Goal: Information Seeking & Learning: Find specific fact

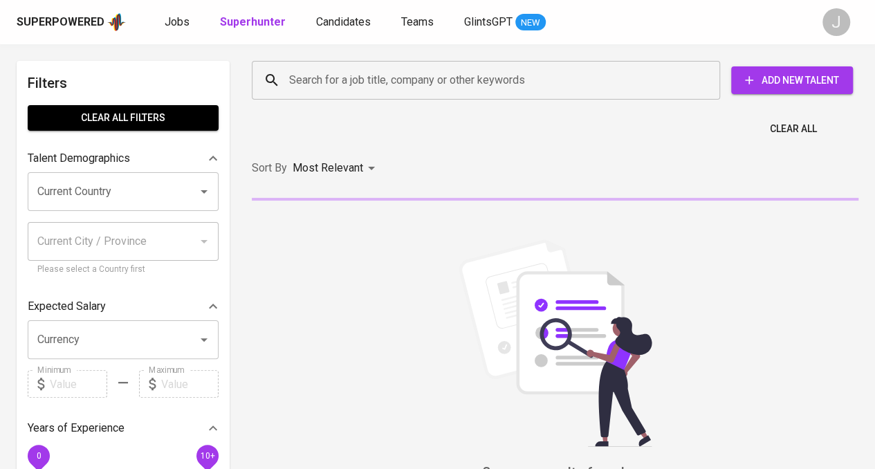
click at [435, 89] on input "Search for a job title, company or other keywords" at bounding box center [490, 80] width 408 height 26
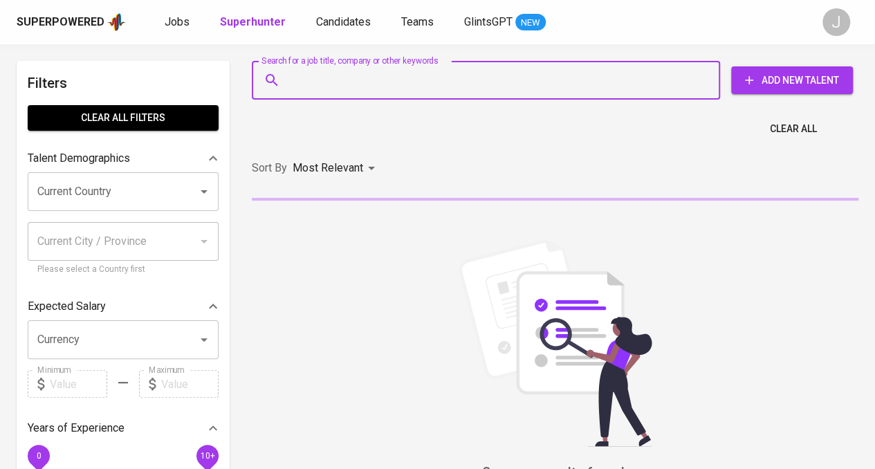
paste input "[EMAIL_ADDRESS][DOMAIN_NAME]"
type input "[EMAIL_ADDRESS][DOMAIN_NAME]"
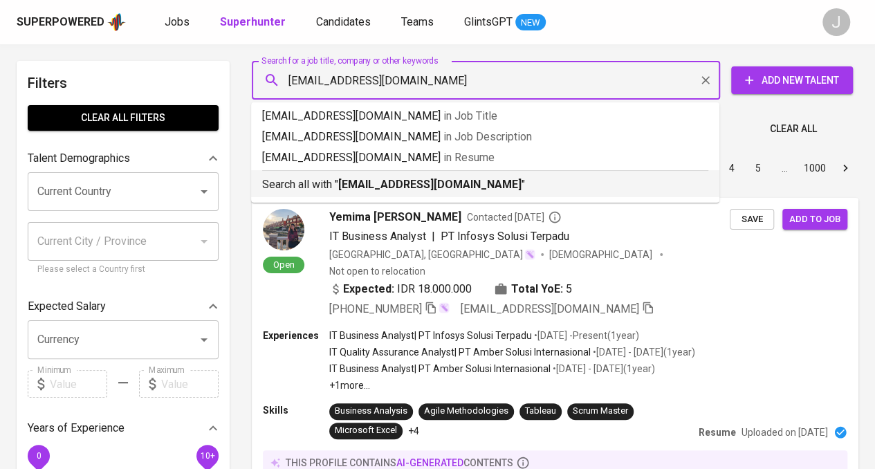
click at [520, 189] on p "Search all with " [EMAIL_ADDRESS][DOMAIN_NAME] "" at bounding box center [485, 184] width 446 height 17
click at [520, 189] on div "Sort By Most Relevant MOST_RELEVANT 1 2 3 4 5 … 1000" at bounding box center [556, 168] width 624 height 42
click at [479, 181] on div "Sort By Most Relevant MOST_RELEVANT 1 2 3 4 5 … 1000" at bounding box center [556, 168] width 624 height 42
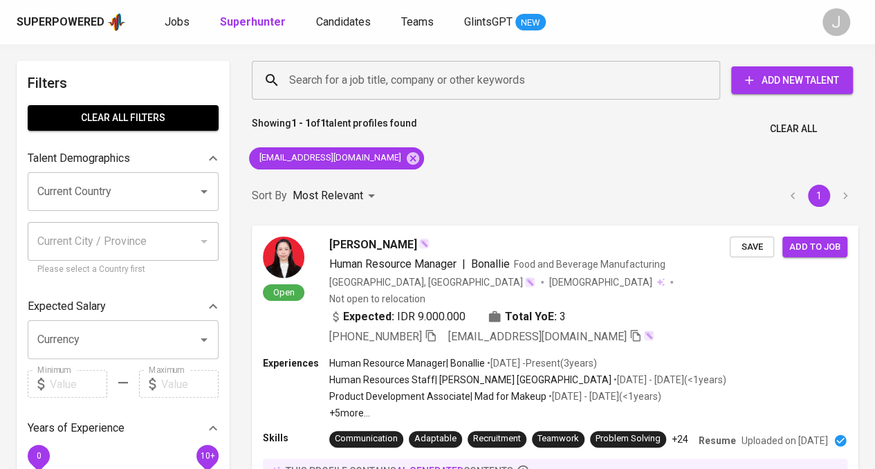
scroll to position [138, 0]
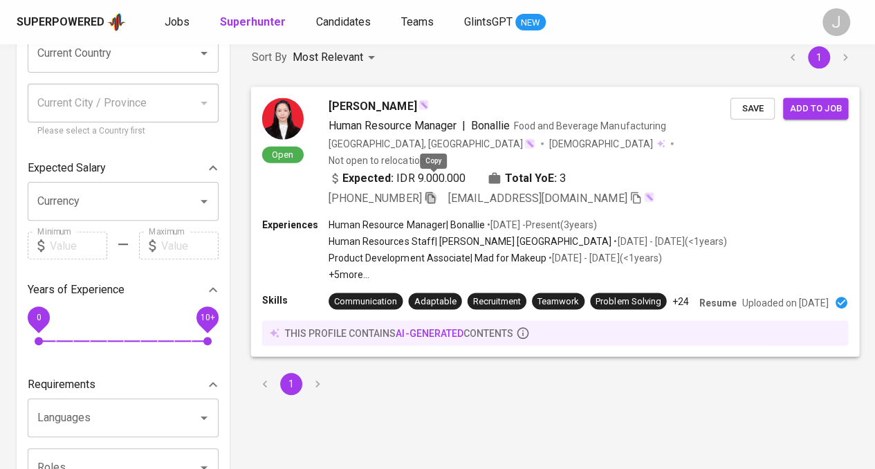
click at [433, 191] on icon "button" at bounding box center [430, 197] width 12 height 12
